Goal: Navigation & Orientation: Understand site structure

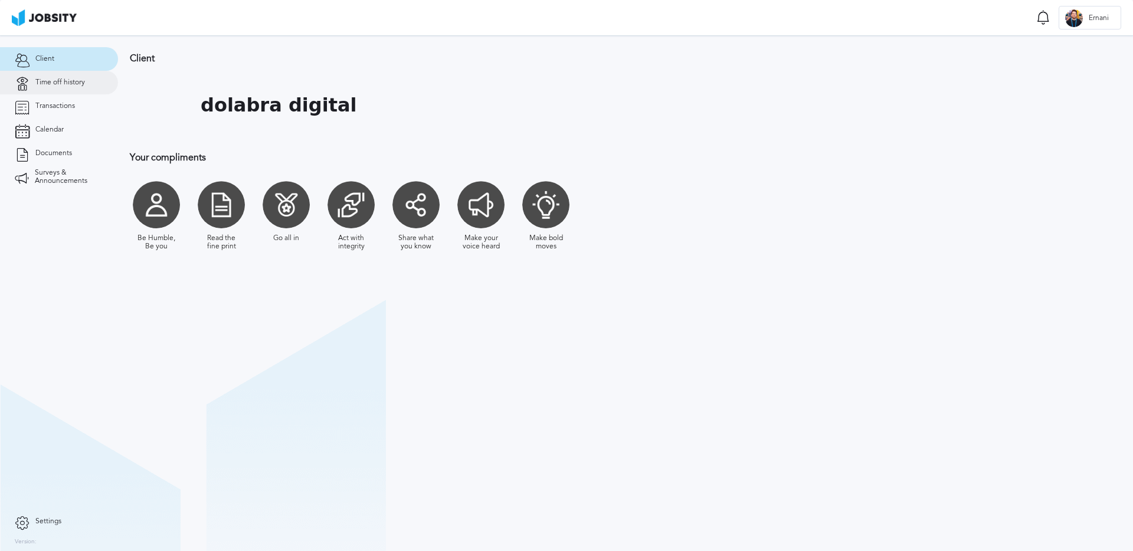
click at [97, 86] on link "Time off history" at bounding box center [59, 83] width 118 height 24
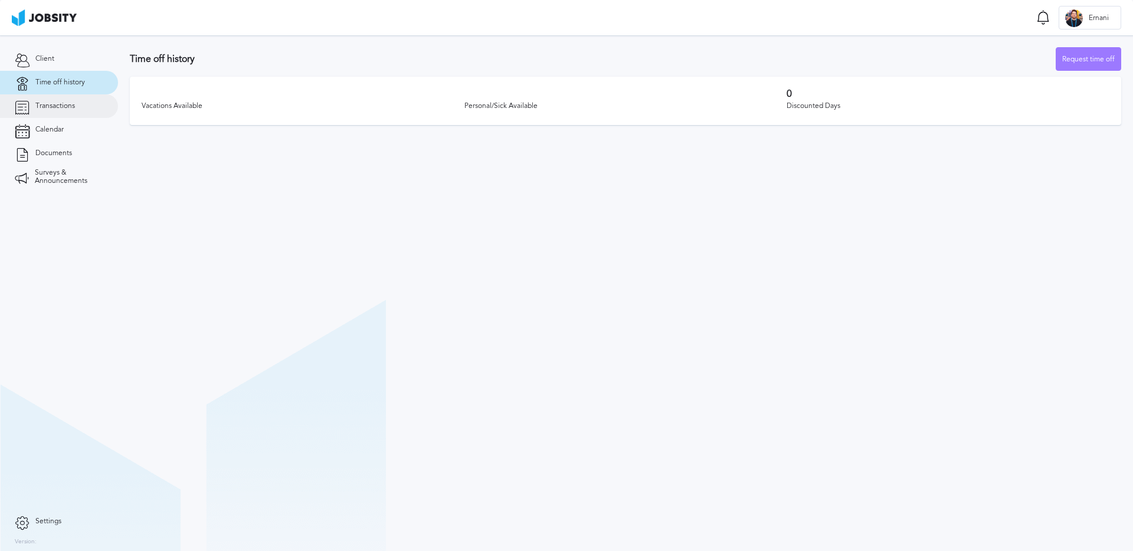
click at [71, 102] on span "Transactions" at bounding box center [55, 106] width 40 height 8
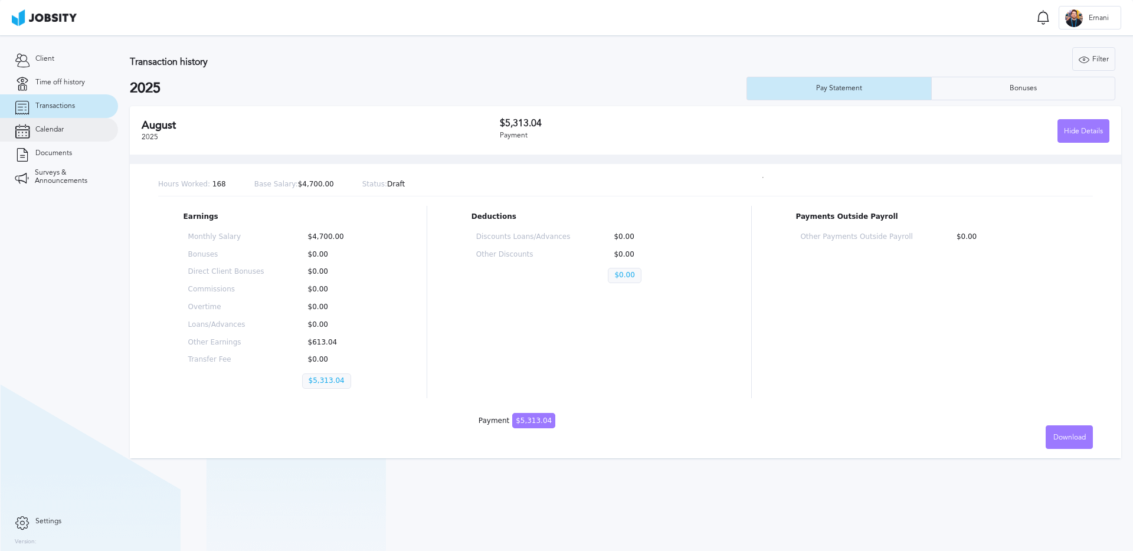
click at [67, 126] on link "Calendar" at bounding box center [59, 130] width 118 height 24
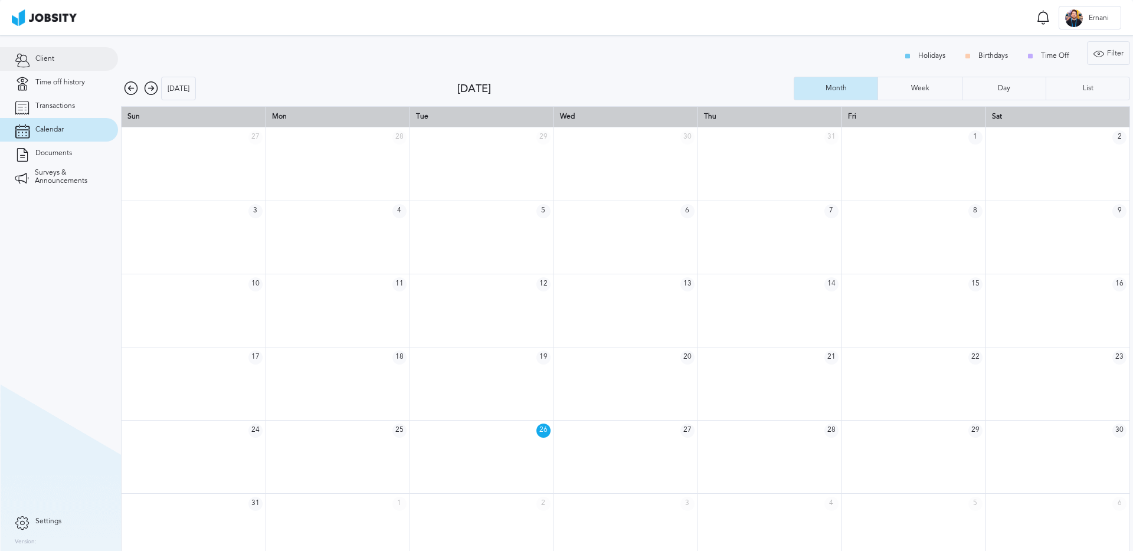
click at [65, 65] on link "Client" at bounding box center [59, 59] width 118 height 24
